Goal: Complete application form

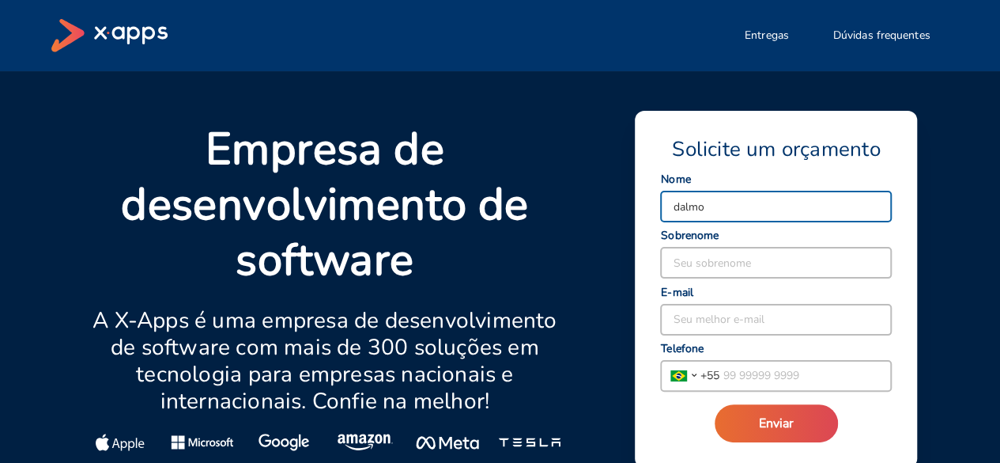
type input "DALMO"
type input "PASIN"
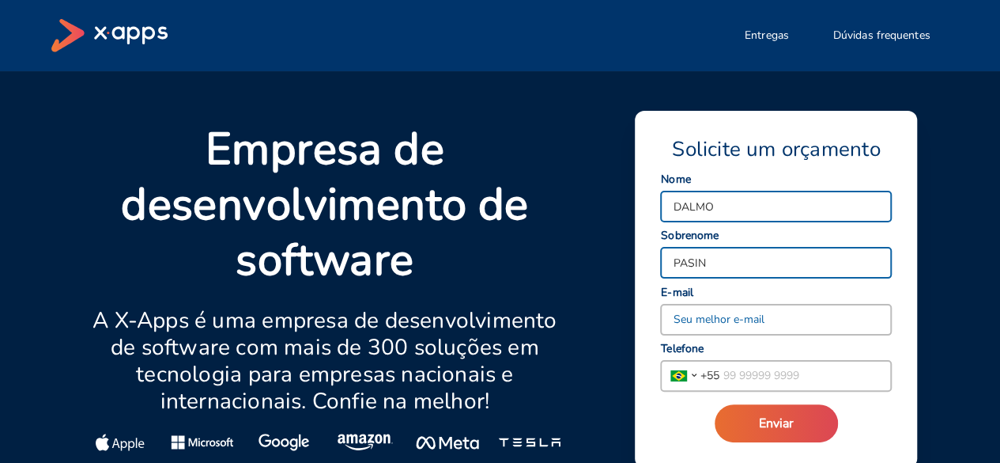
click at [701, 319] on input at bounding box center [776, 319] width 230 height 30
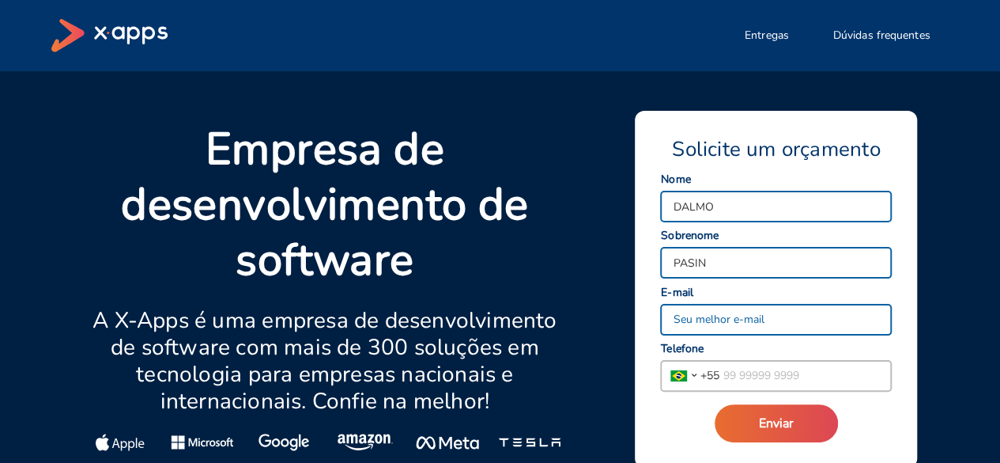
type input "[EMAIL_ADDRESS][DOMAIN_NAME]"
click at [759, 369] on input "tel" at bounding box center [806, 376] width 172 height 30
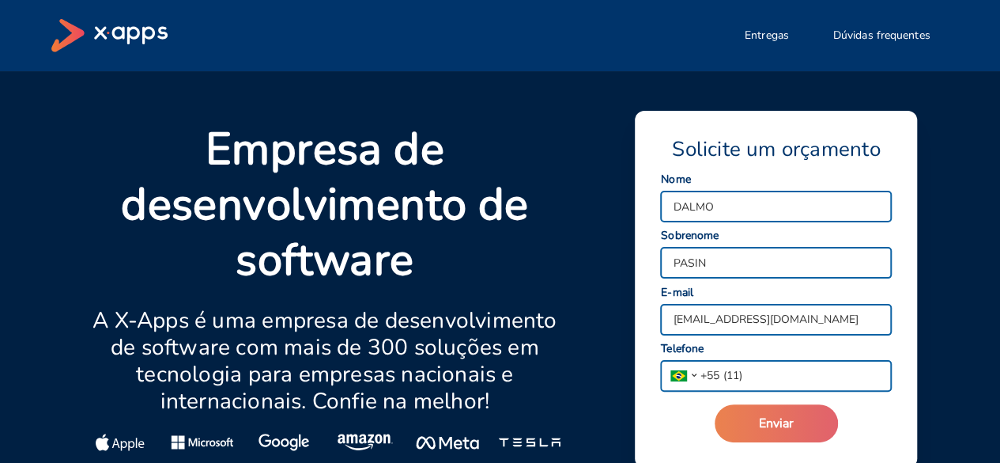
type input "1"
paste input "55 11 91261 9237"
click at [736, 372] on input "55 11 91261 9237" at bounding box center [806, 376] width 172 height 30
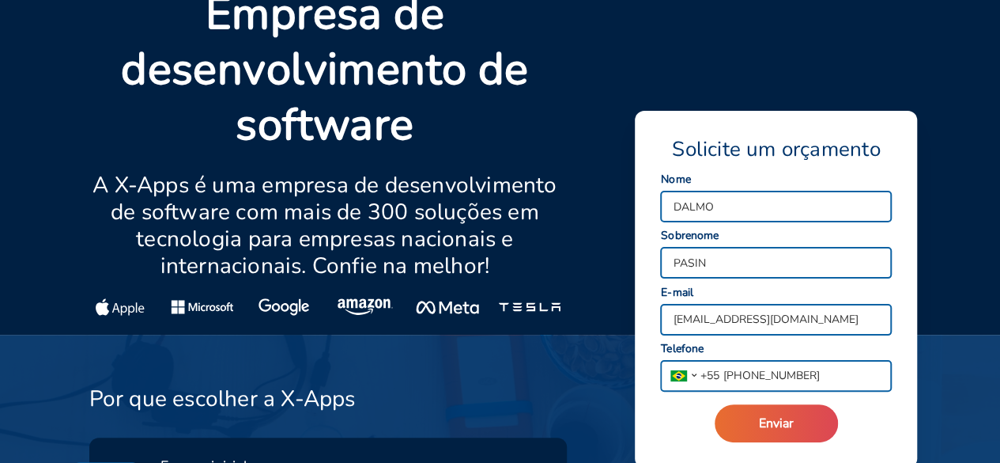
scroll to position [237, 0]
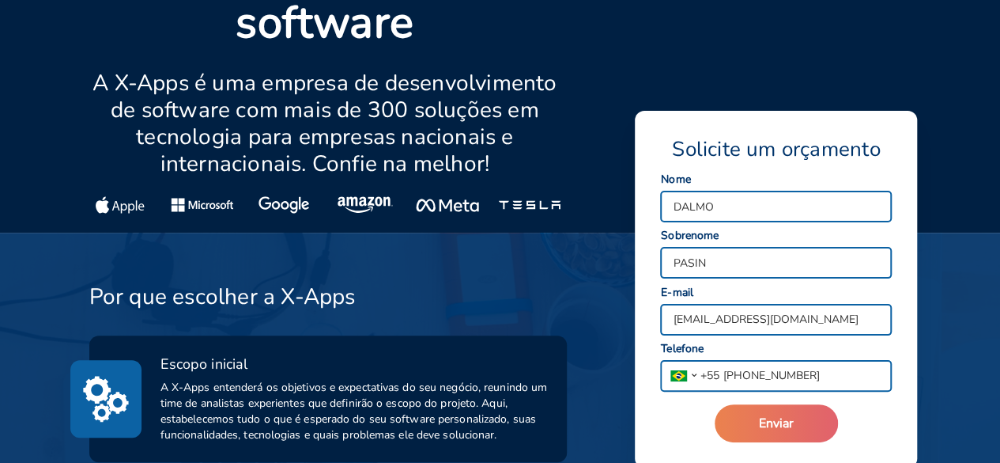
type input "[PHONE_NUMBER]"
click at [770, 430] on span "Enviar" at bounding box center [776, 422] width 35 height 17
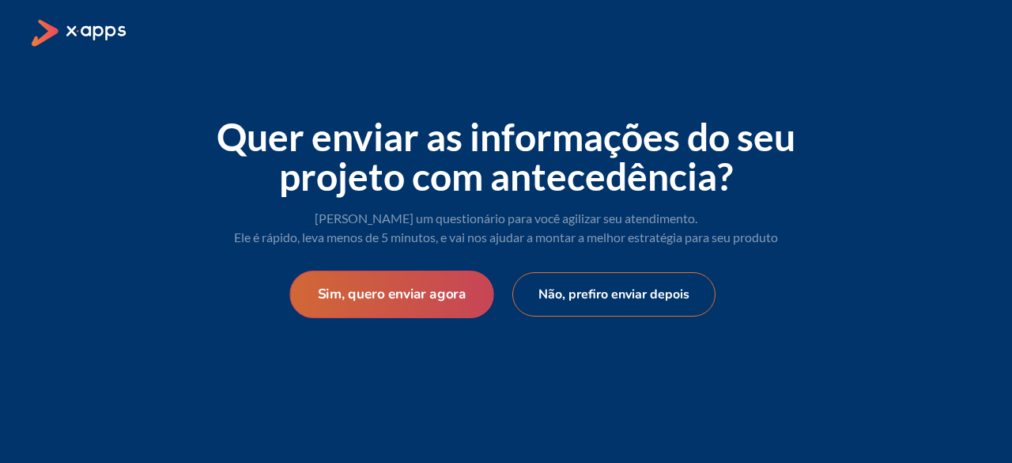
click at [390, 289] on button "Sim, quero enviar agora" at bounding box center [391, 293] width 204 height 47
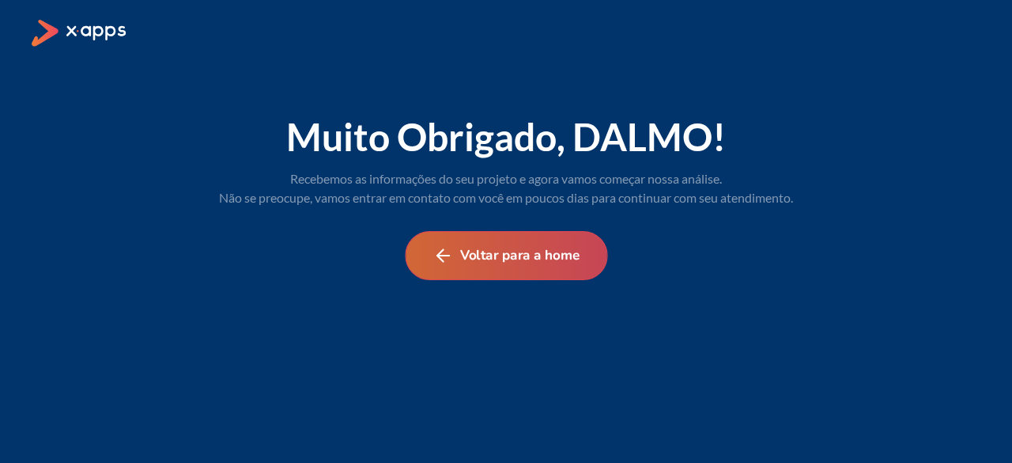
click at [510, 248] on button "Voltar para a home" at bounding box center [506, 255] width 202 height 49
